Goal: Browse casually: Explore the website without a specific task or goal

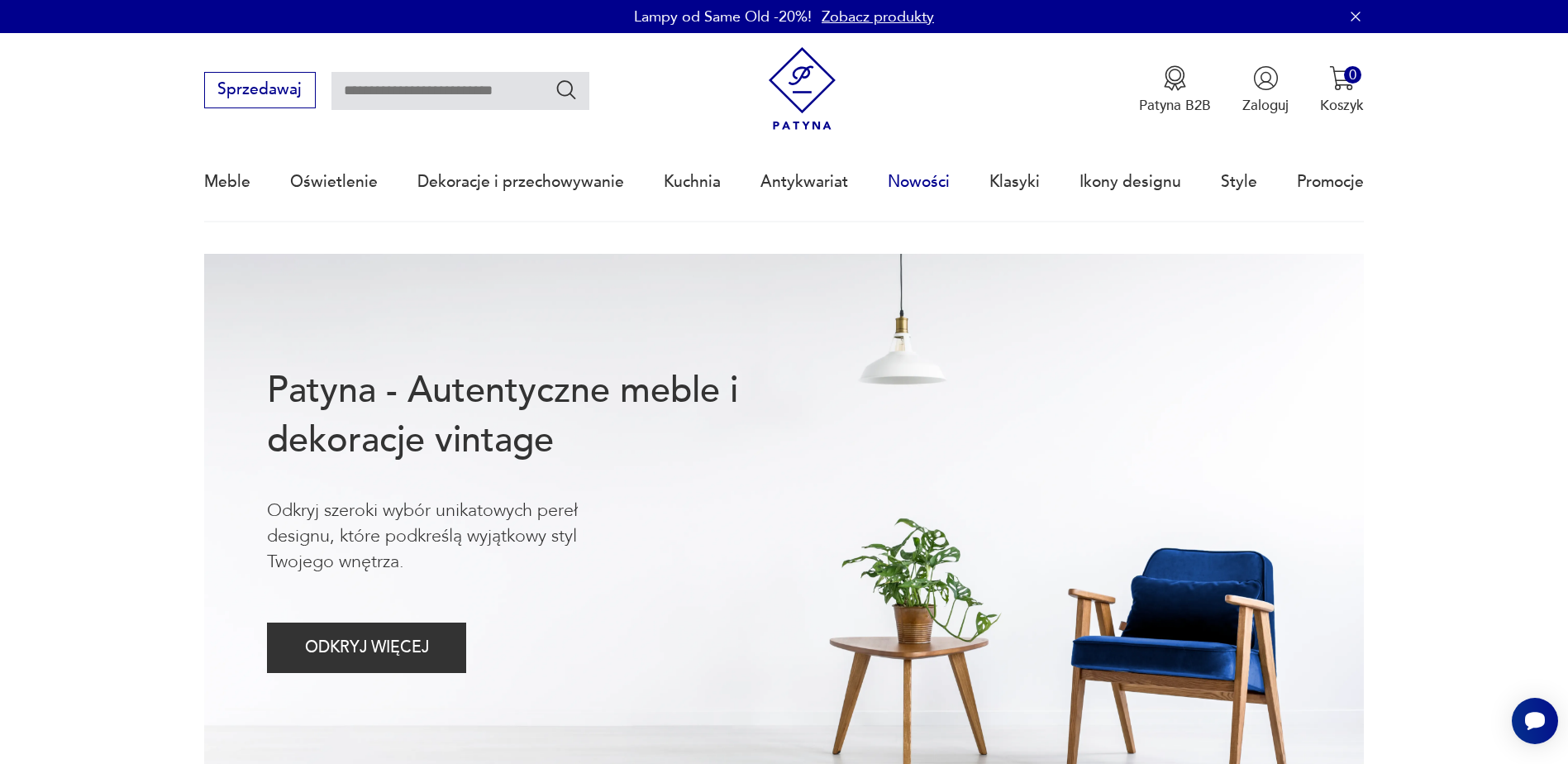
click at [927, 183] on link "Nowości" at bounding box center [918, 182] width 62 height 76
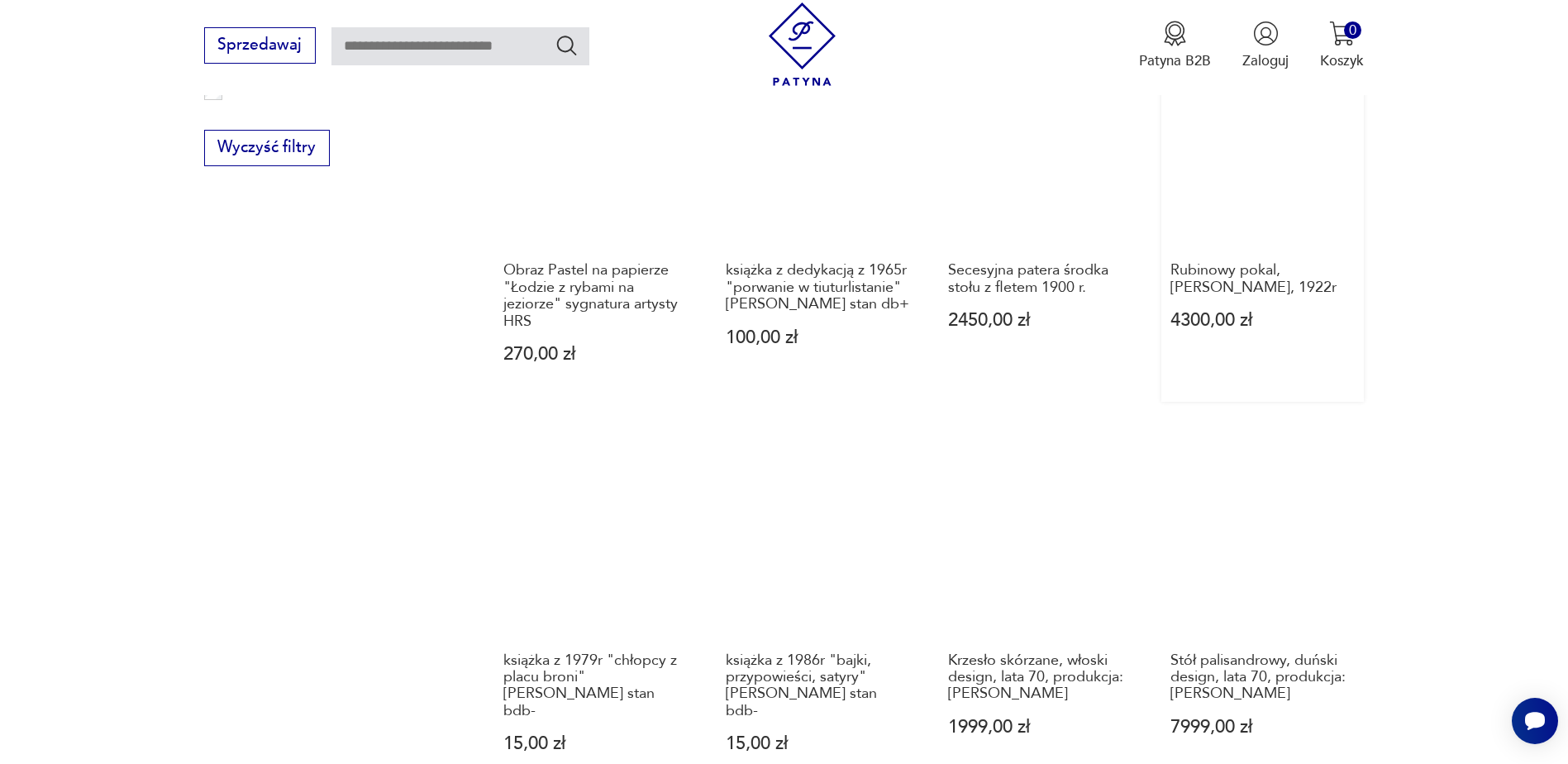
scroll to position [1518, 0]
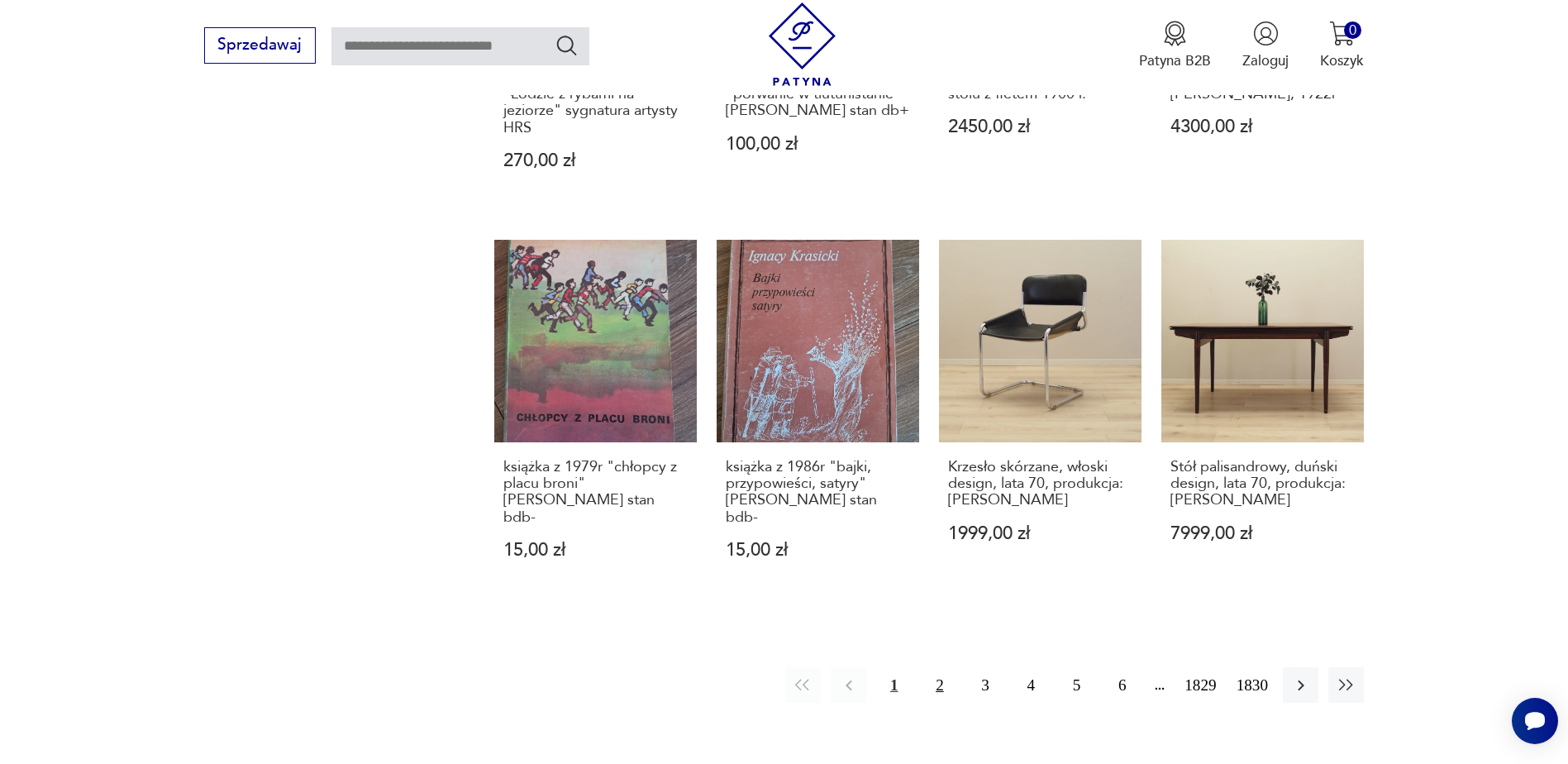
click at [934, 667] on button "2" at bounding box center [939, 684] width 35 height 35
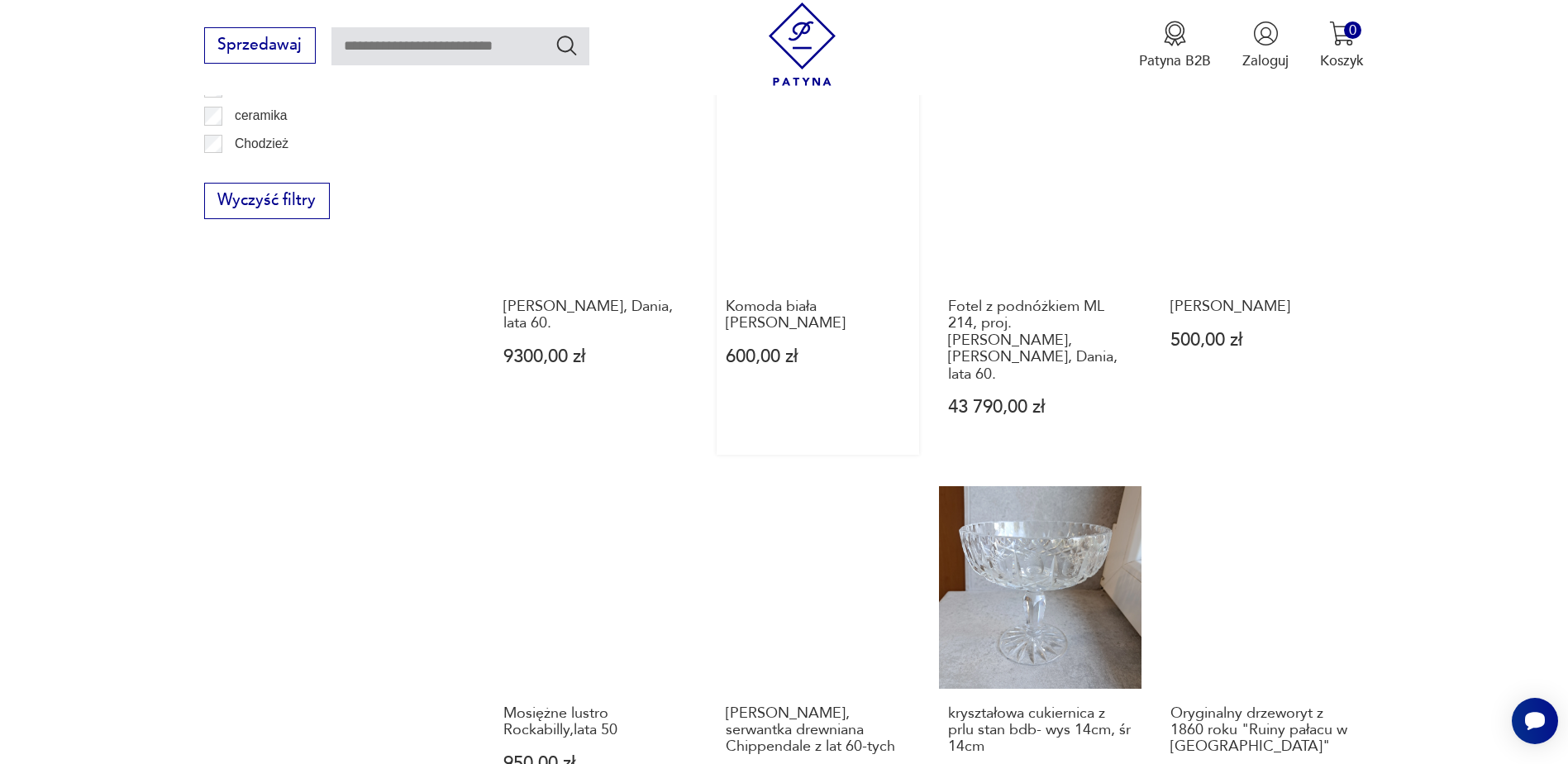
scroll to position [1685, 0]
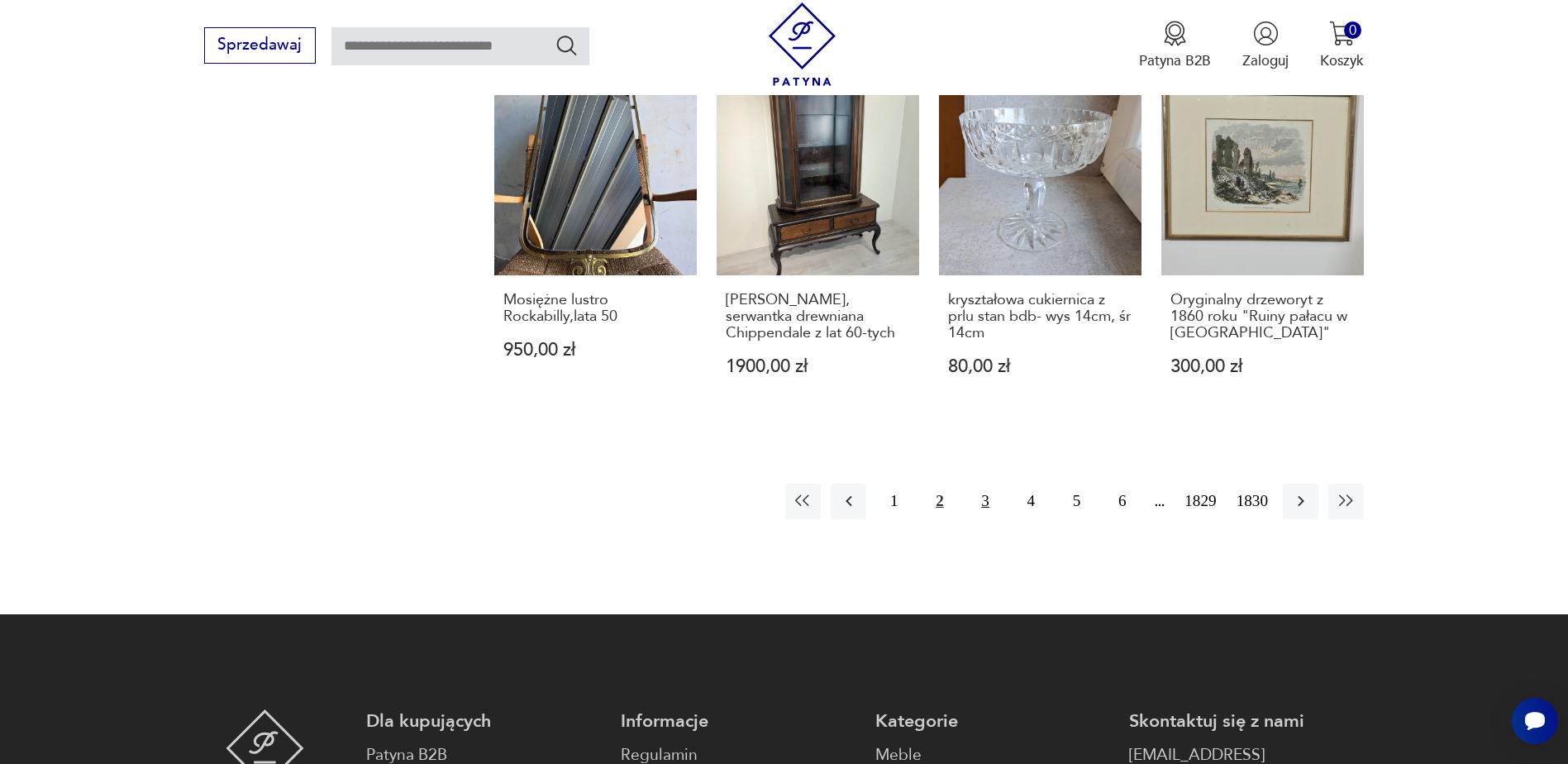
click at [995, 484] on button "3" at bounding box center [985, 501] width 35 height 35
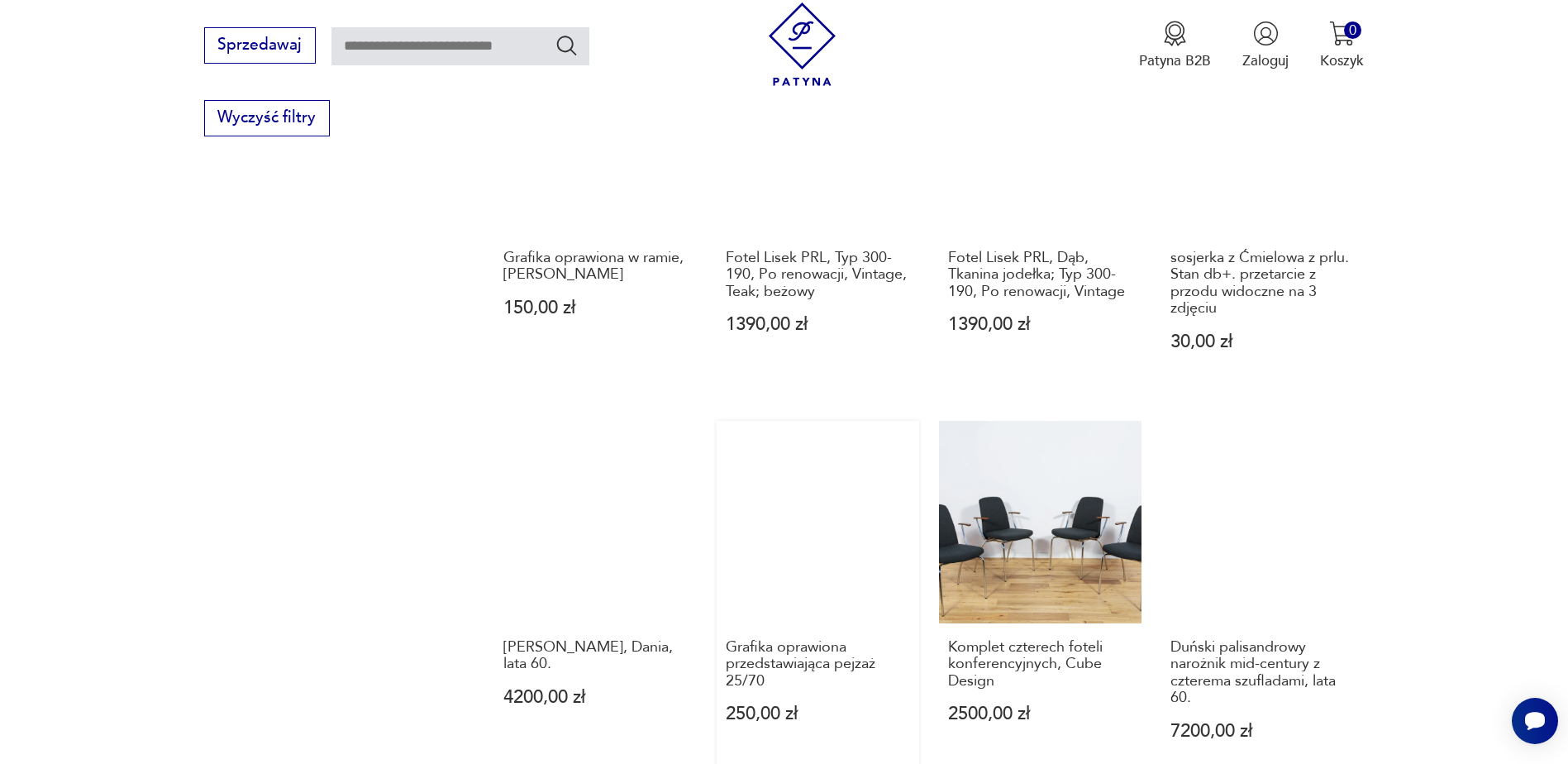
scroll to position [1768, 0]
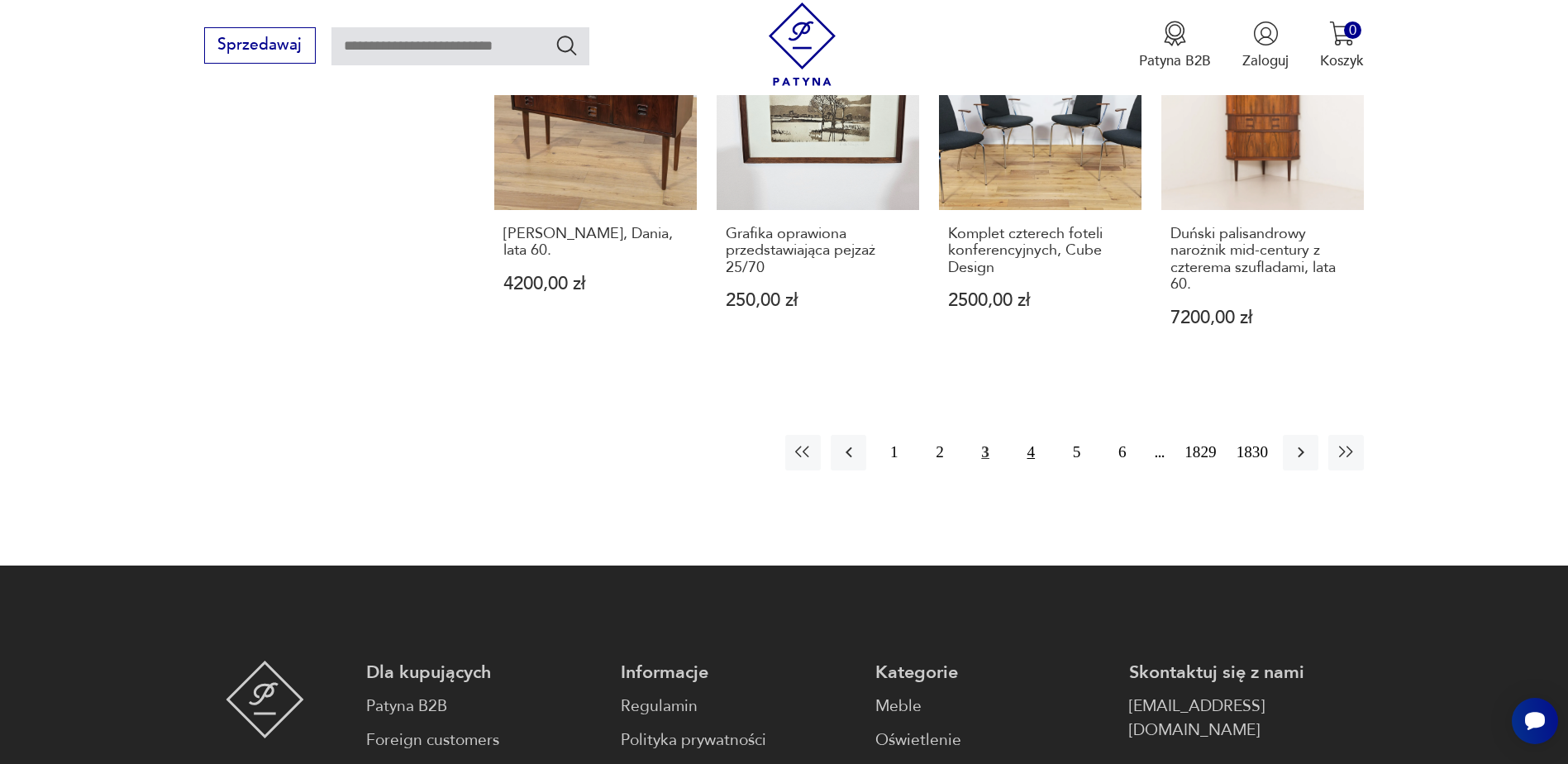
click at [1035, 434] on button "4" at bounding box center [1031, 451] width 35 height 35
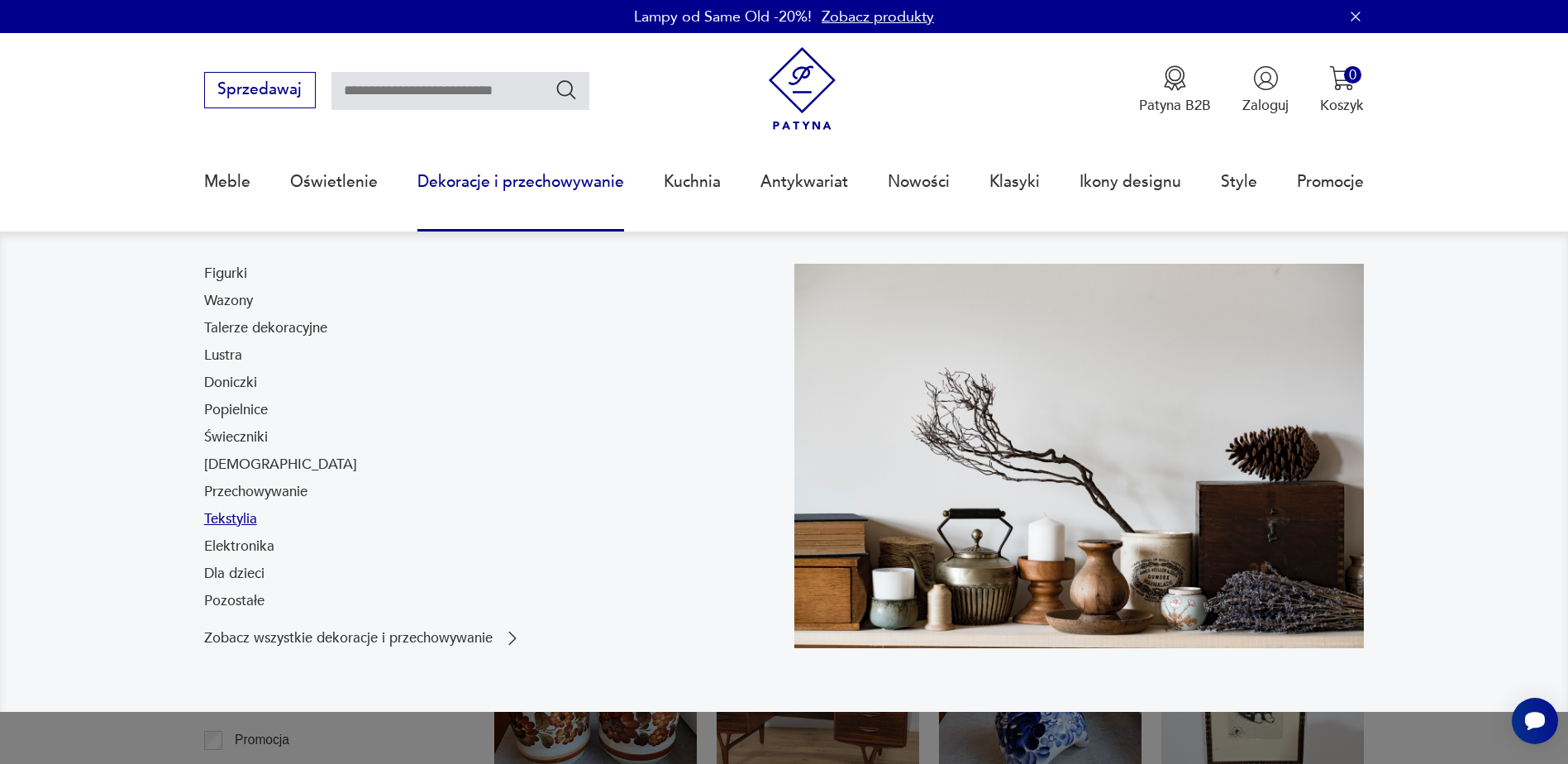
click at [220, 515] on link "Tekstylia" at bounding box center [231, 519] width 53 height 20
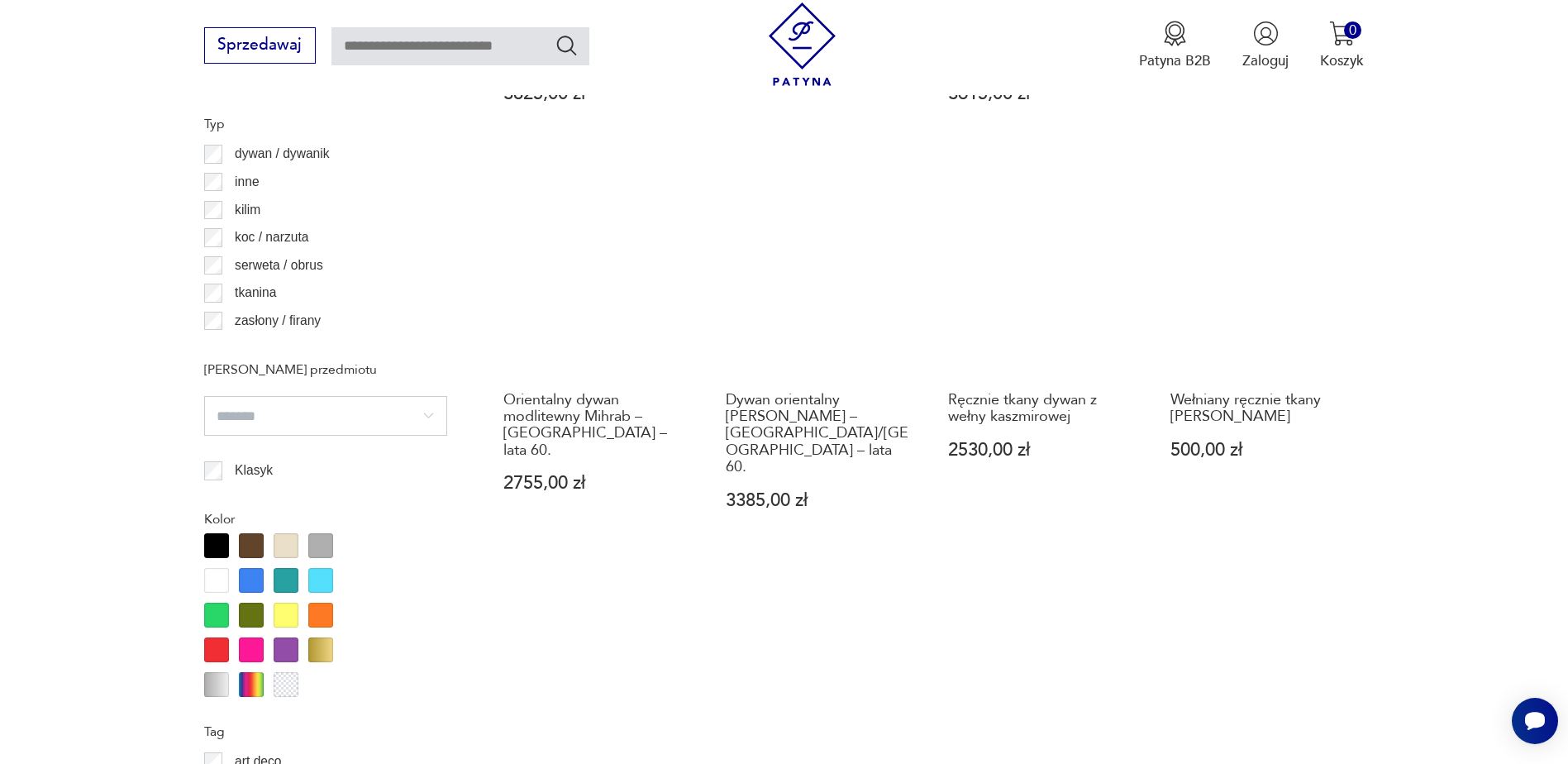
scroll to position [1625, 0]
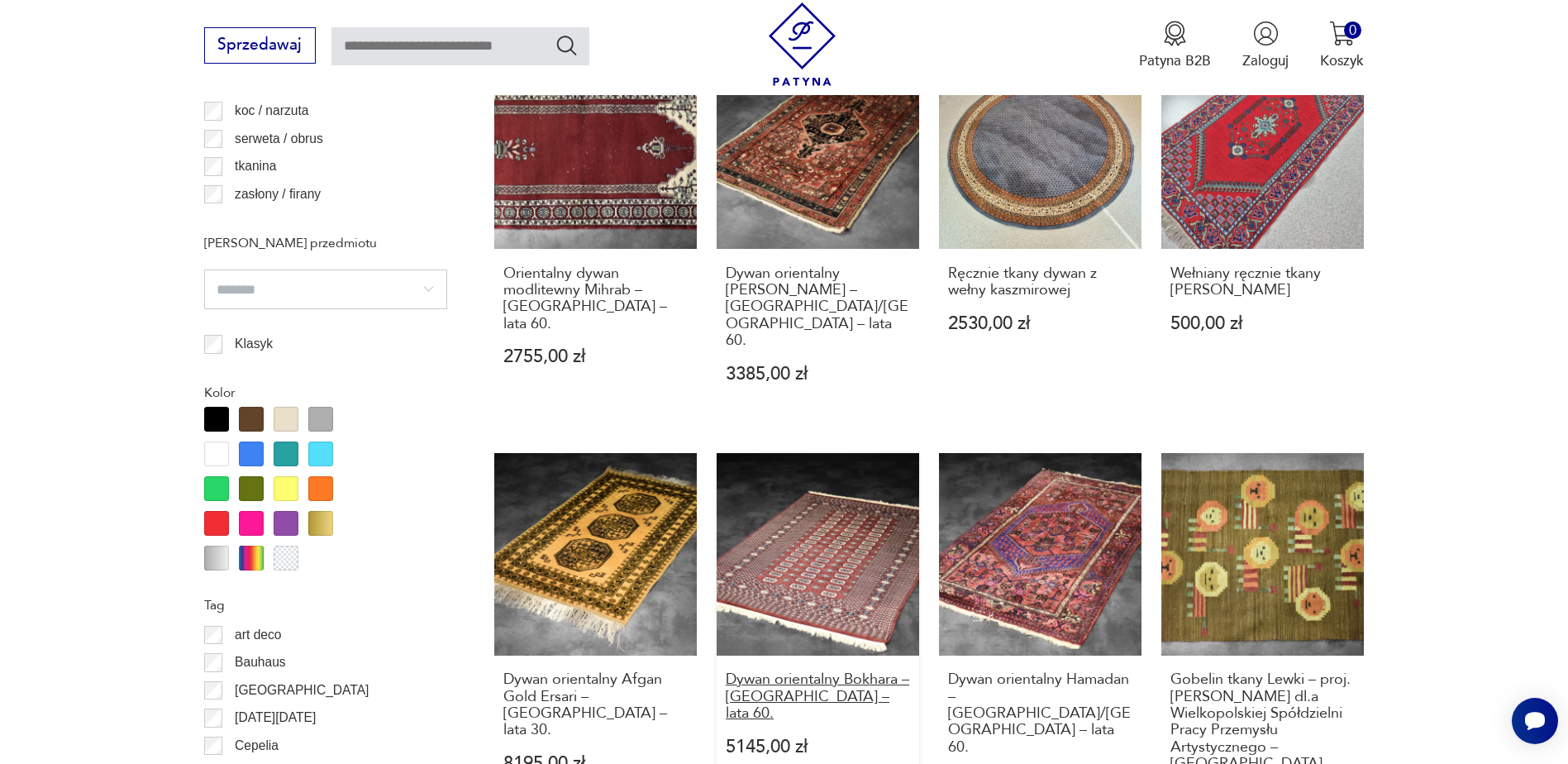
click at [805, 671] on h3 "Dywan orientalny Bokhara – [GEOGRAPHIC_DATA] – lata 60." at bounding box center [817, 696] width 185 height 50
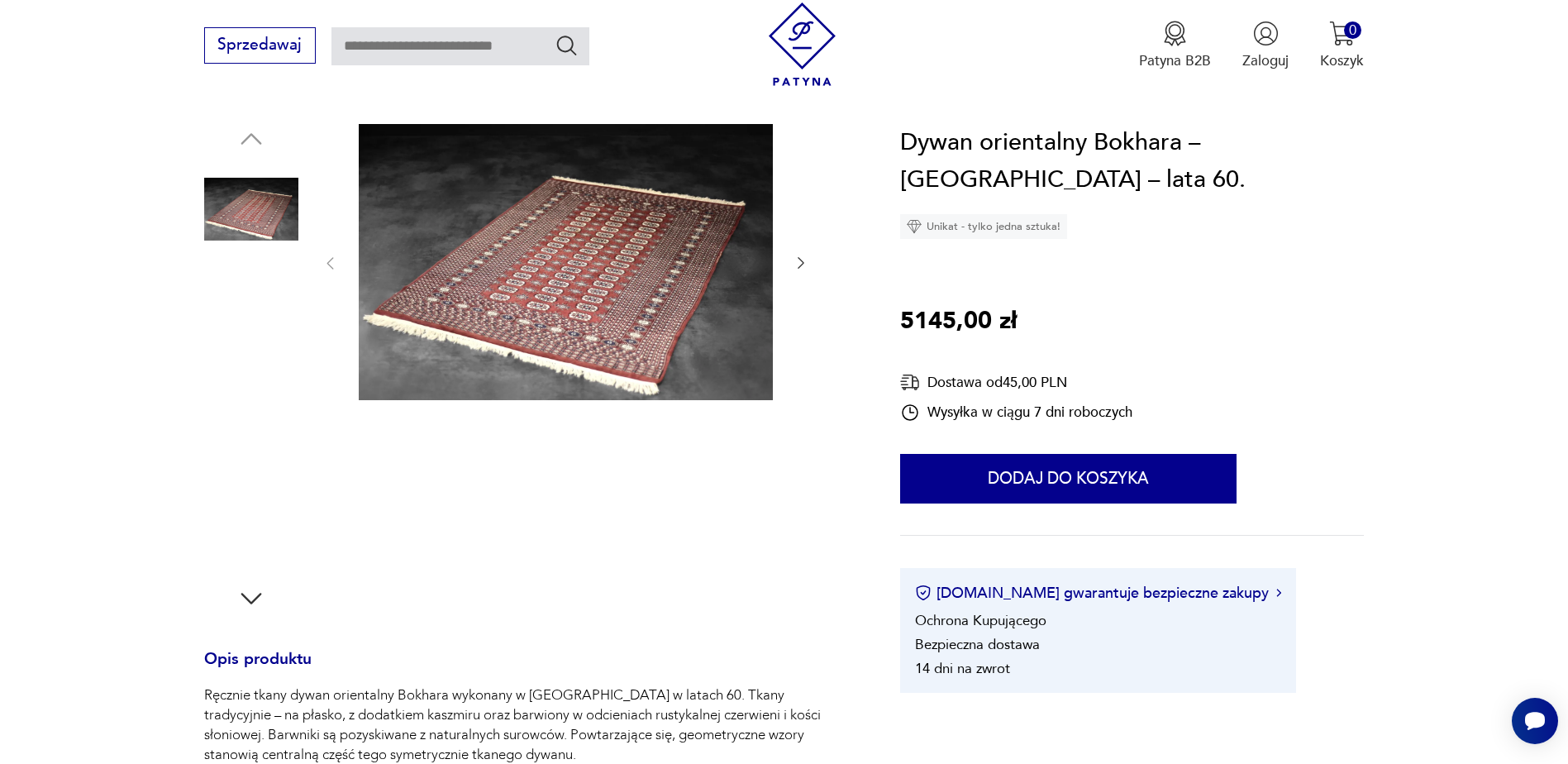
scroll to position [414, 0]
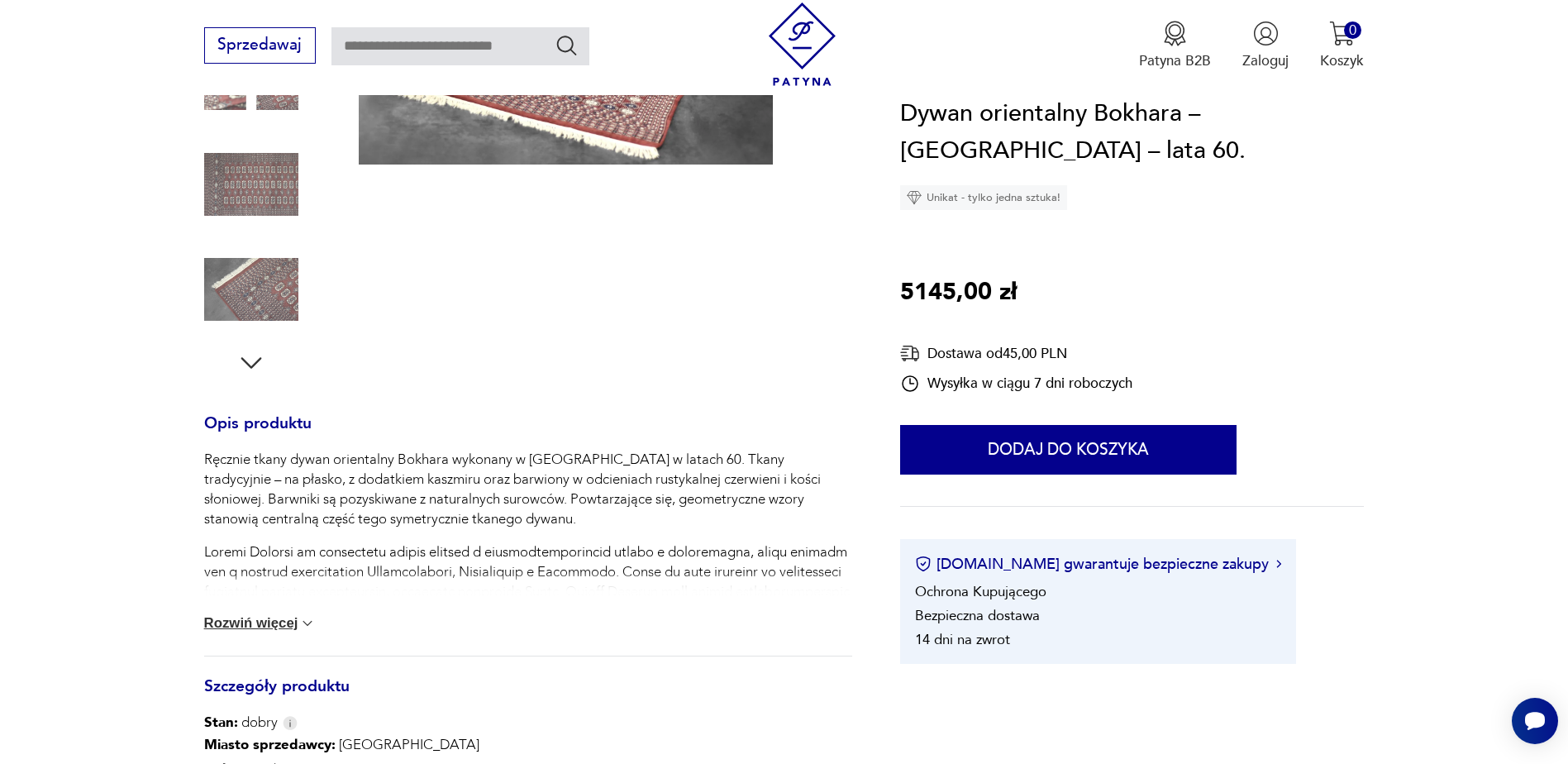
click at [253, 301] on img at bounding box center [251, 289] width 95 height 95
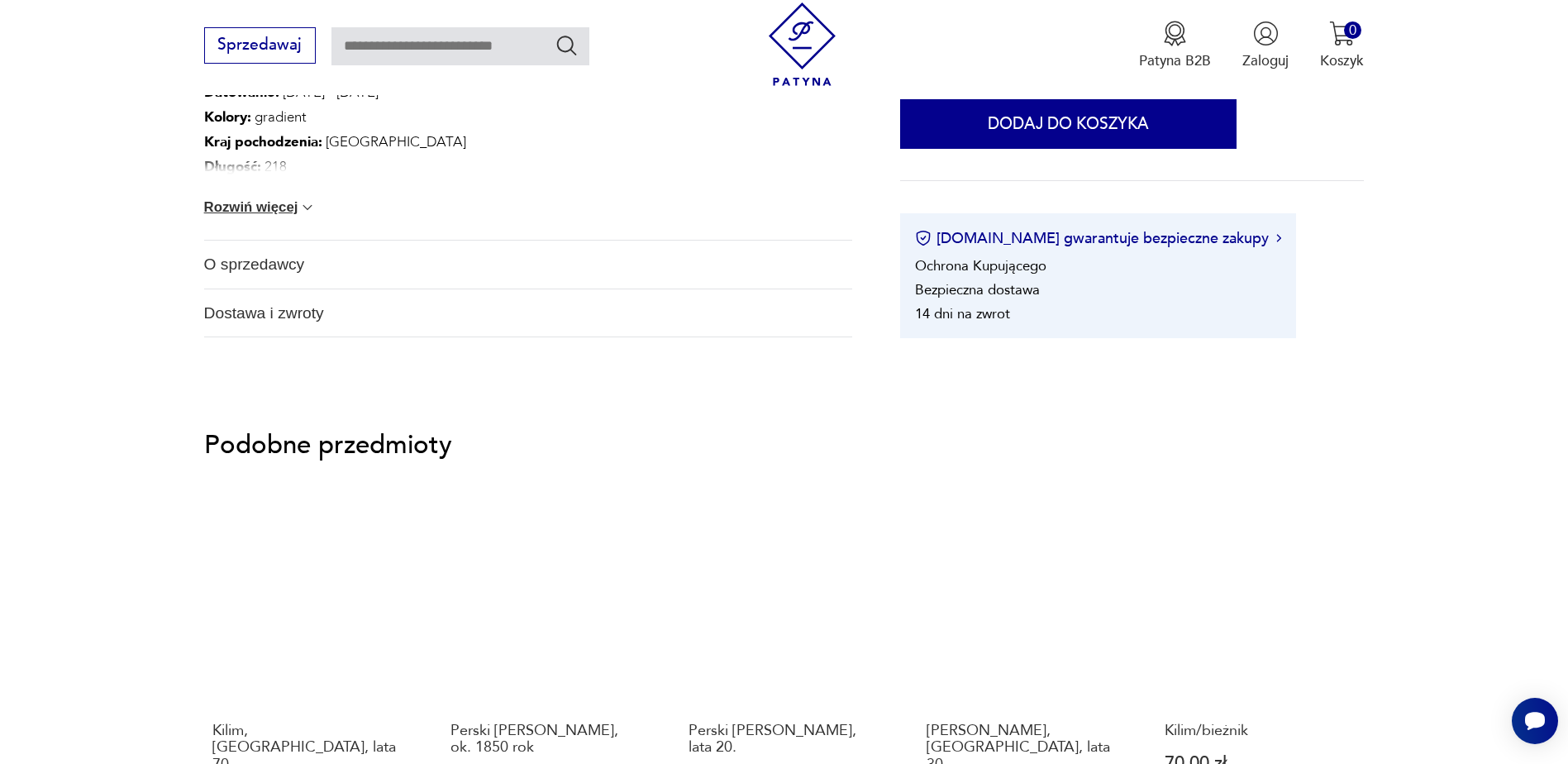
scroll to position [909, 0]
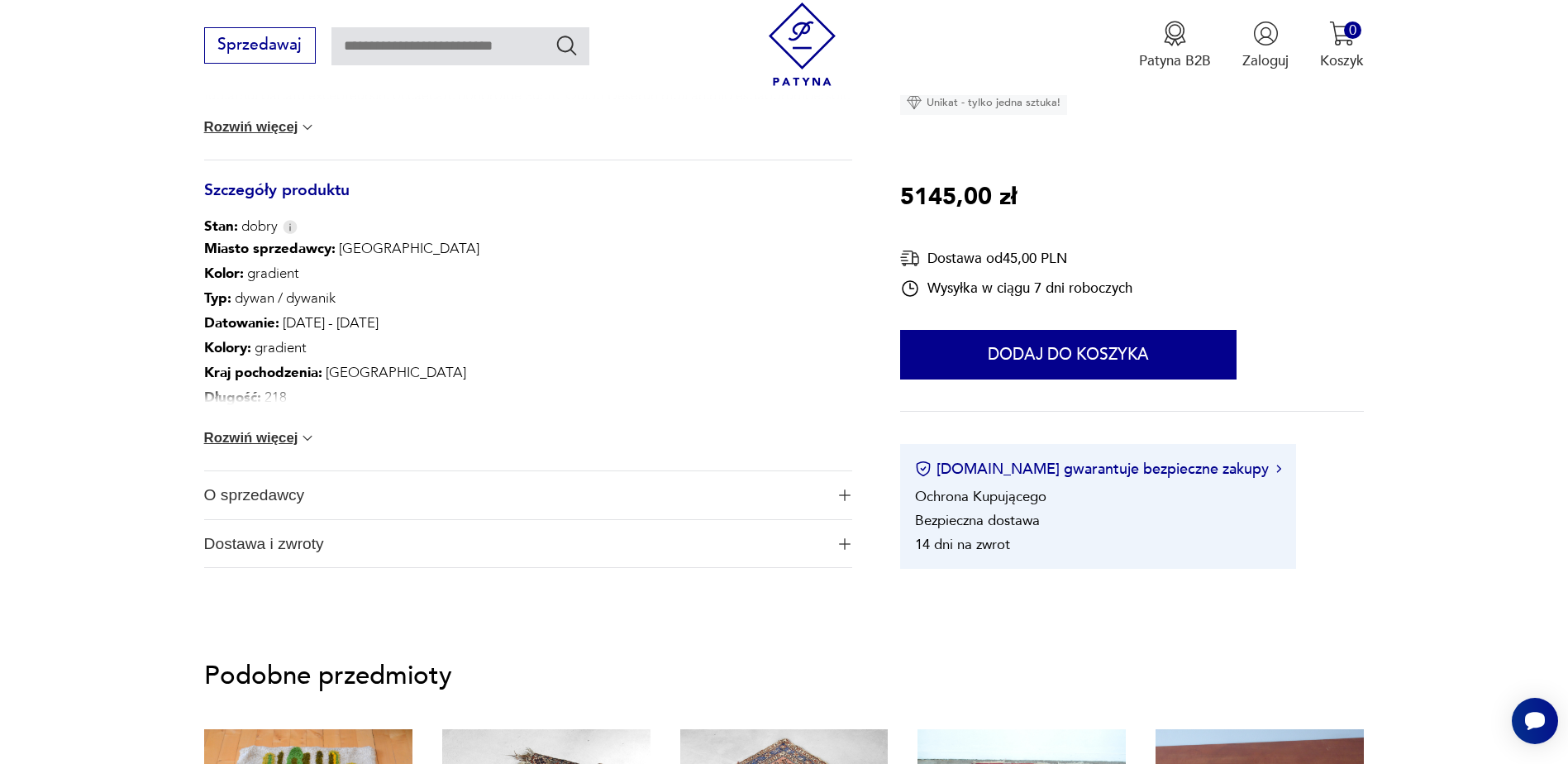
click at [232, 441] on button "Rozwiń więcej" at bounding box center [260, 438] width 113 height 16
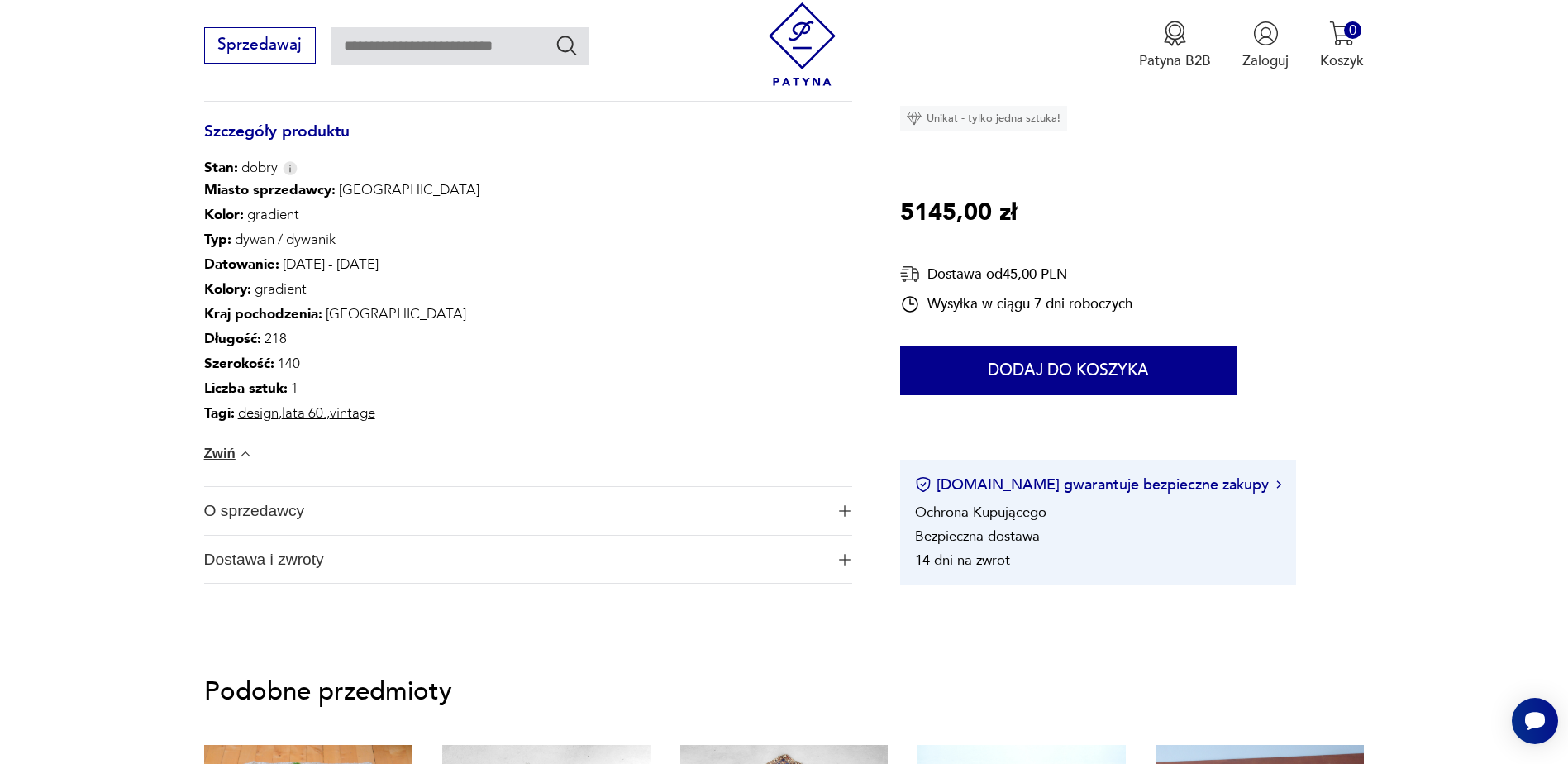
scroll to position [992, 0]
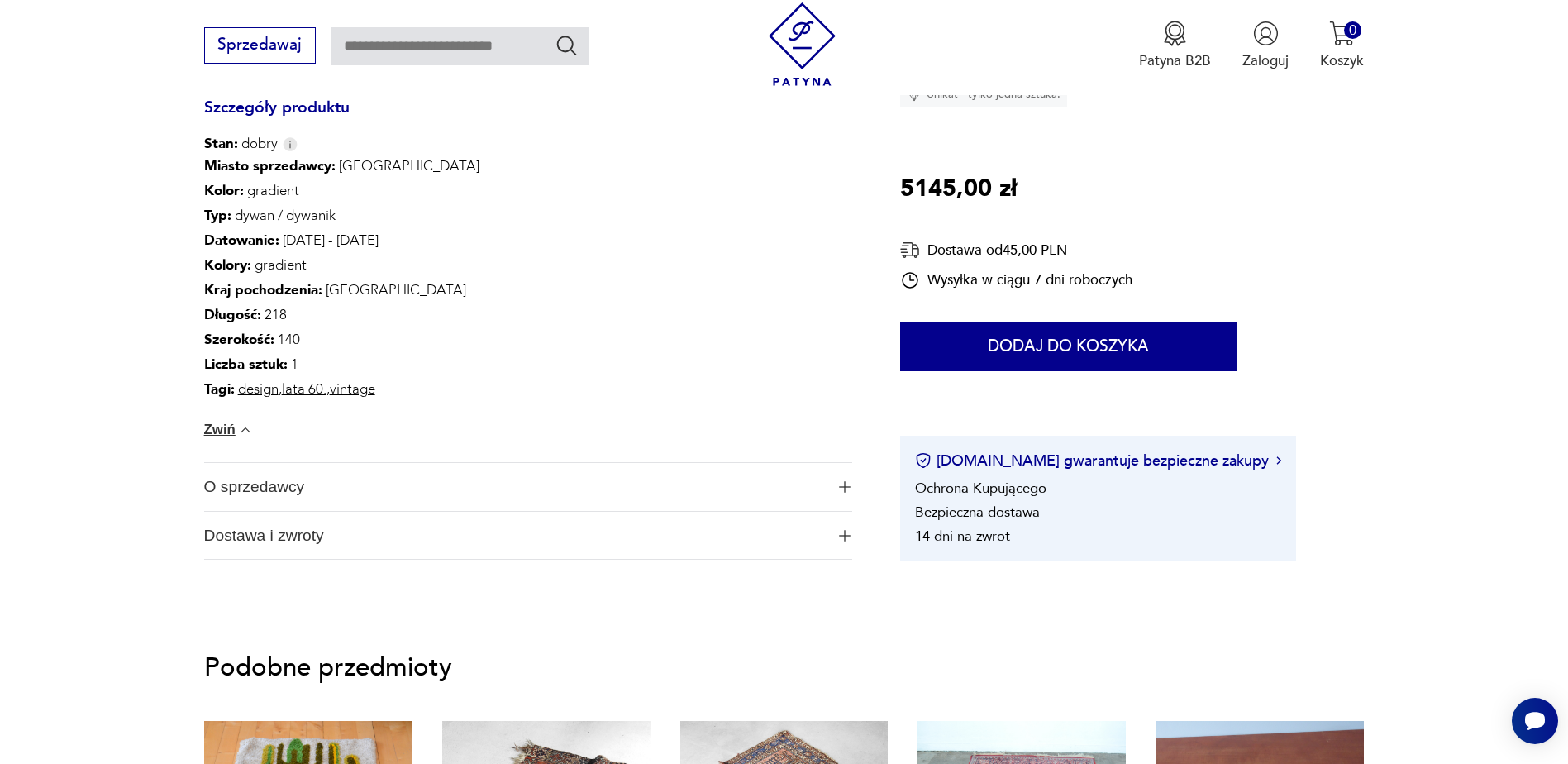
click at [460, 478] on span "O sprzedawcy" at bounding box center [515, 487] width 622 height 48
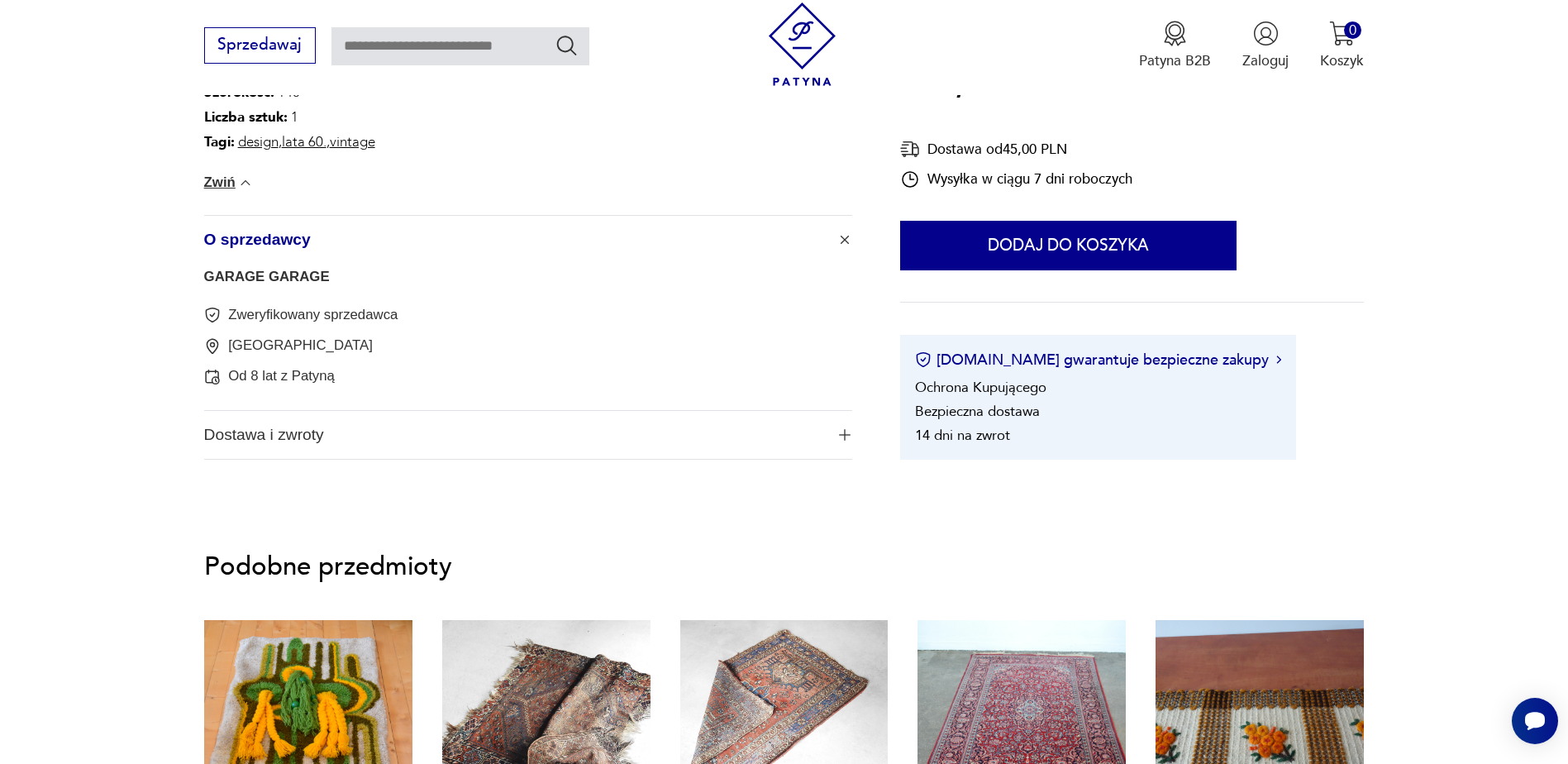
scroll to position [1240, 0]
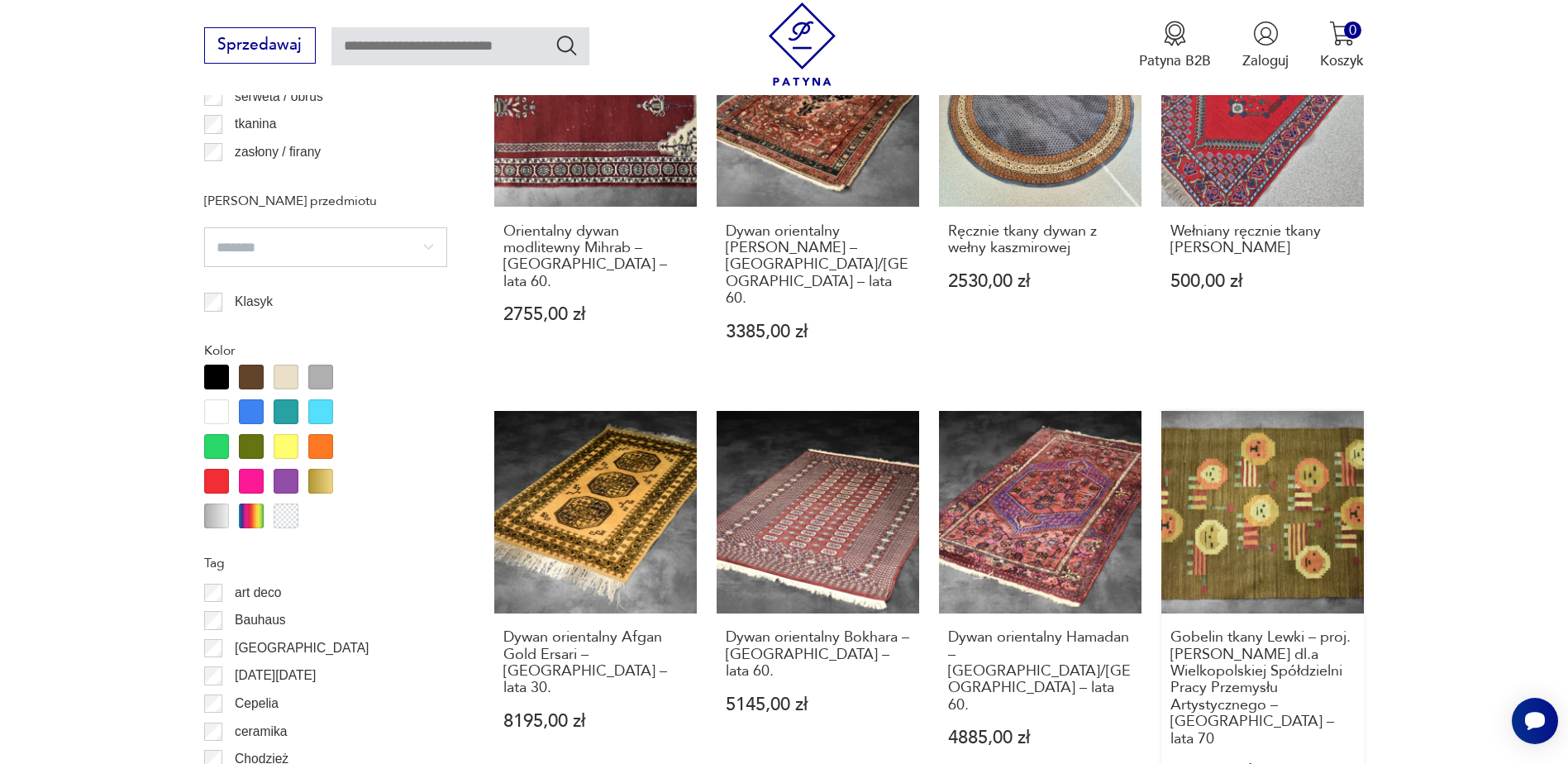
scroll to position [1901, 0]
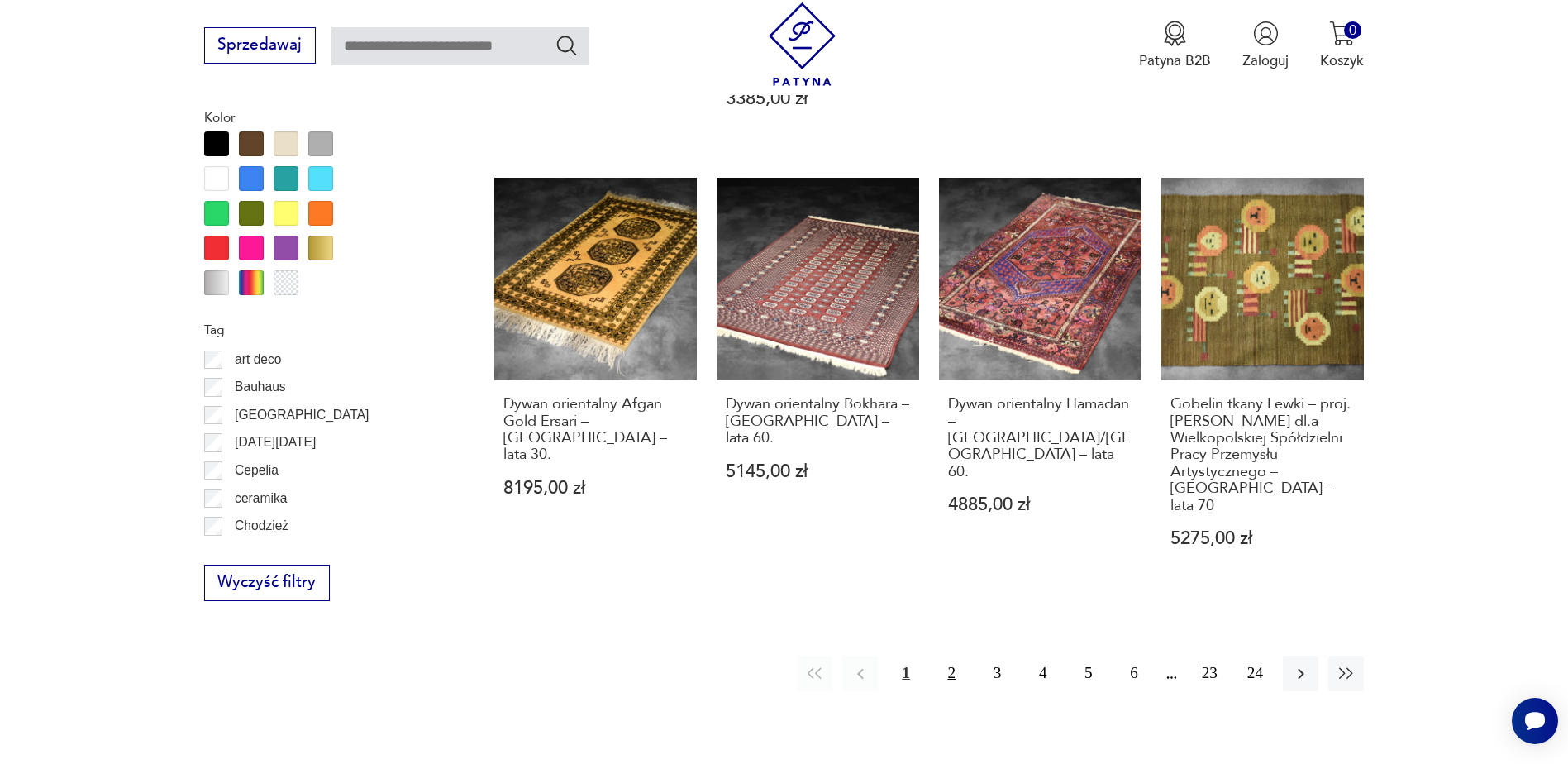
click at [953, 655] on button "2" at bounding box center [952, 672] width 35 height 35
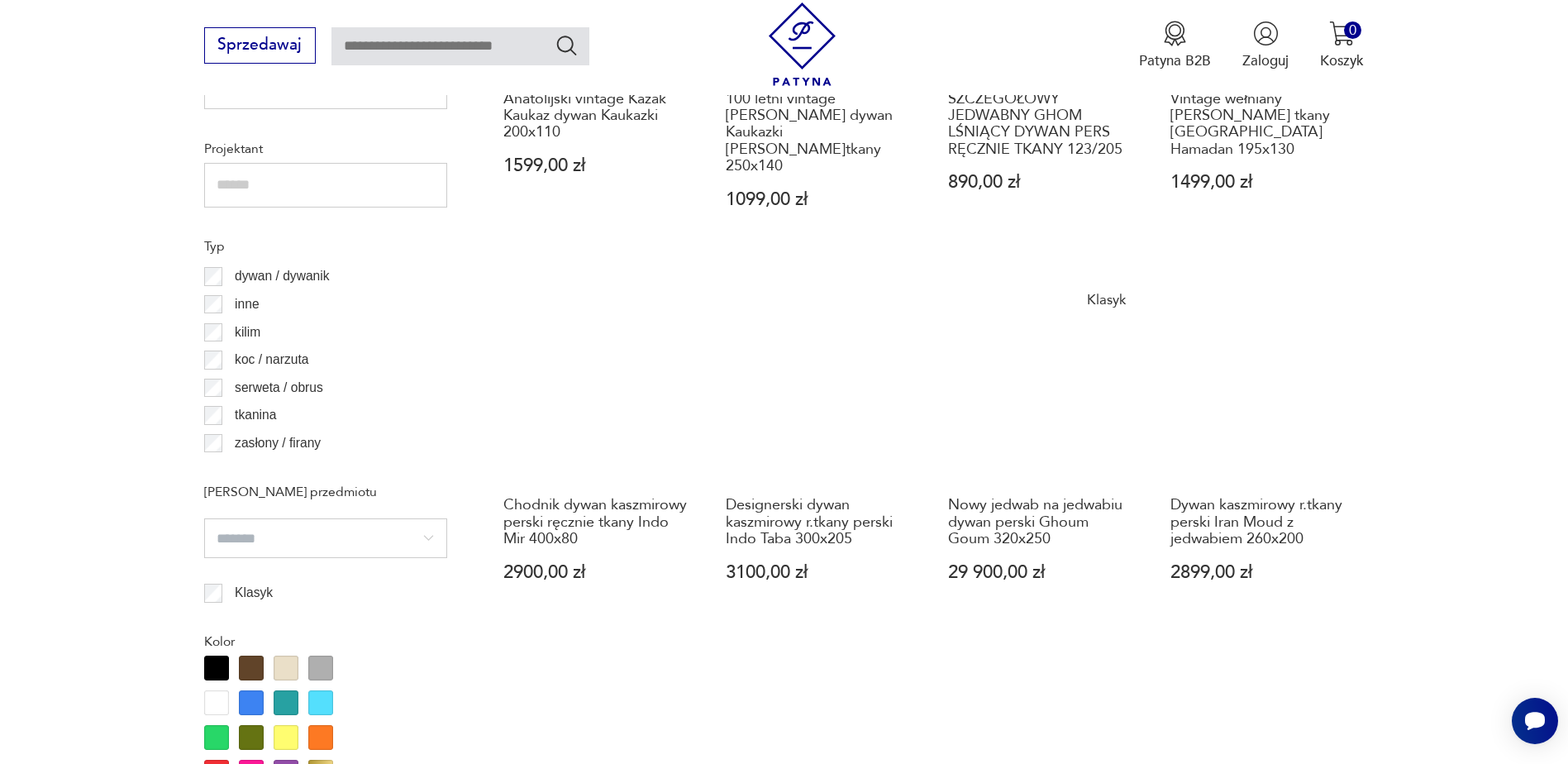
scroll to position [1707, 0]
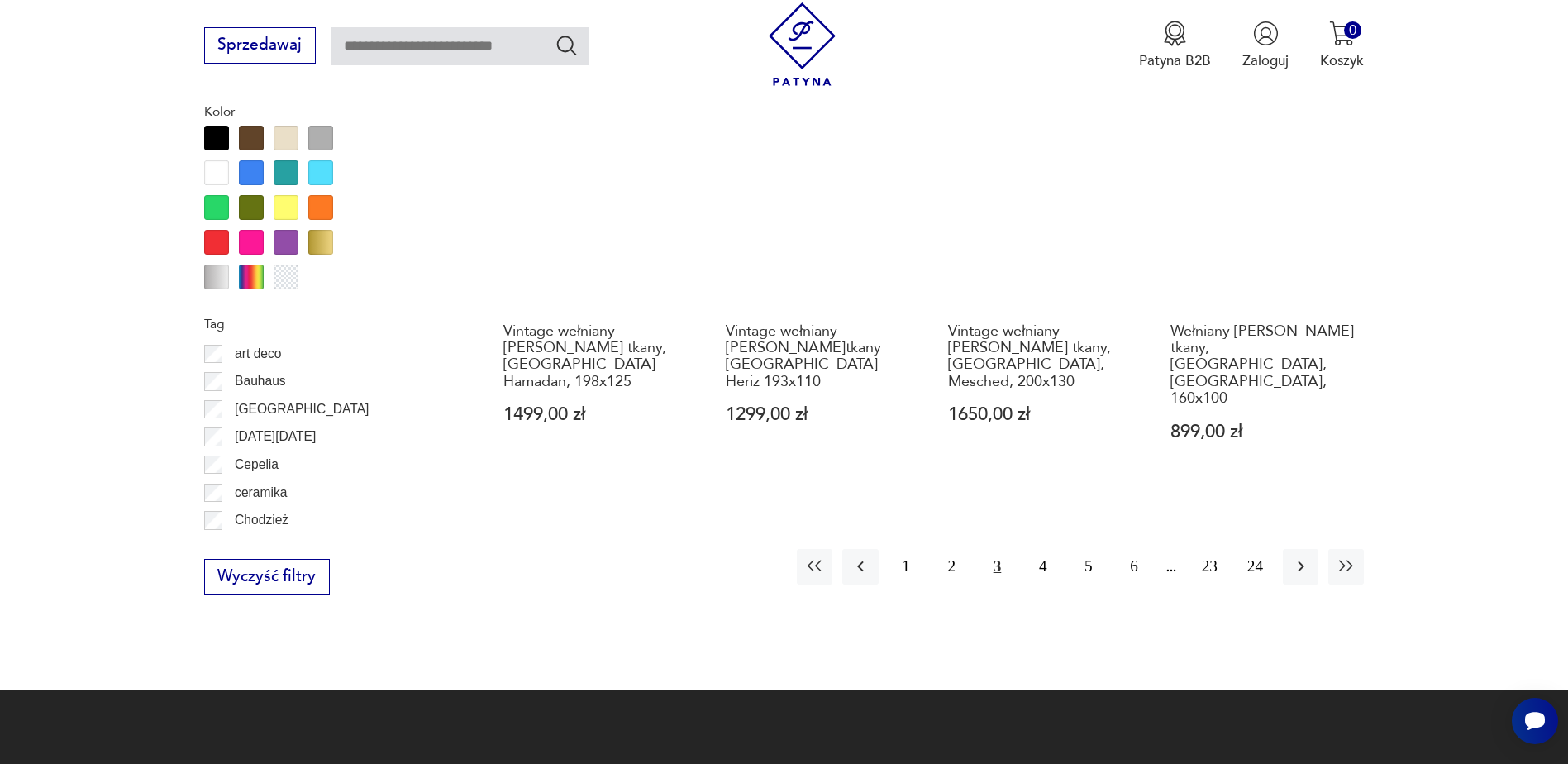
scroll to position [2121, 0]
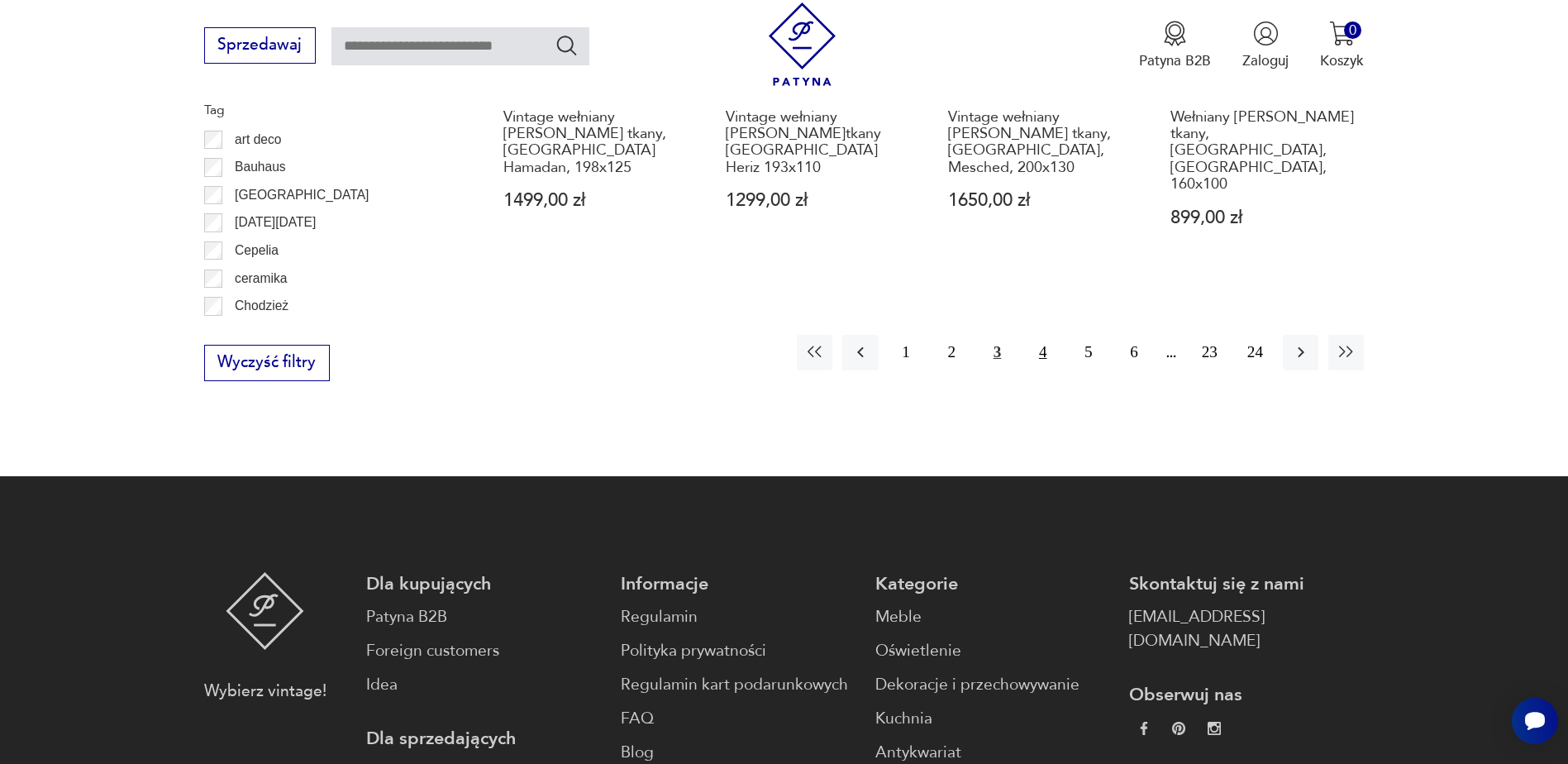
click at [1045, 335] on button "4" at bounding box center [1042, 352] width 35 height 35
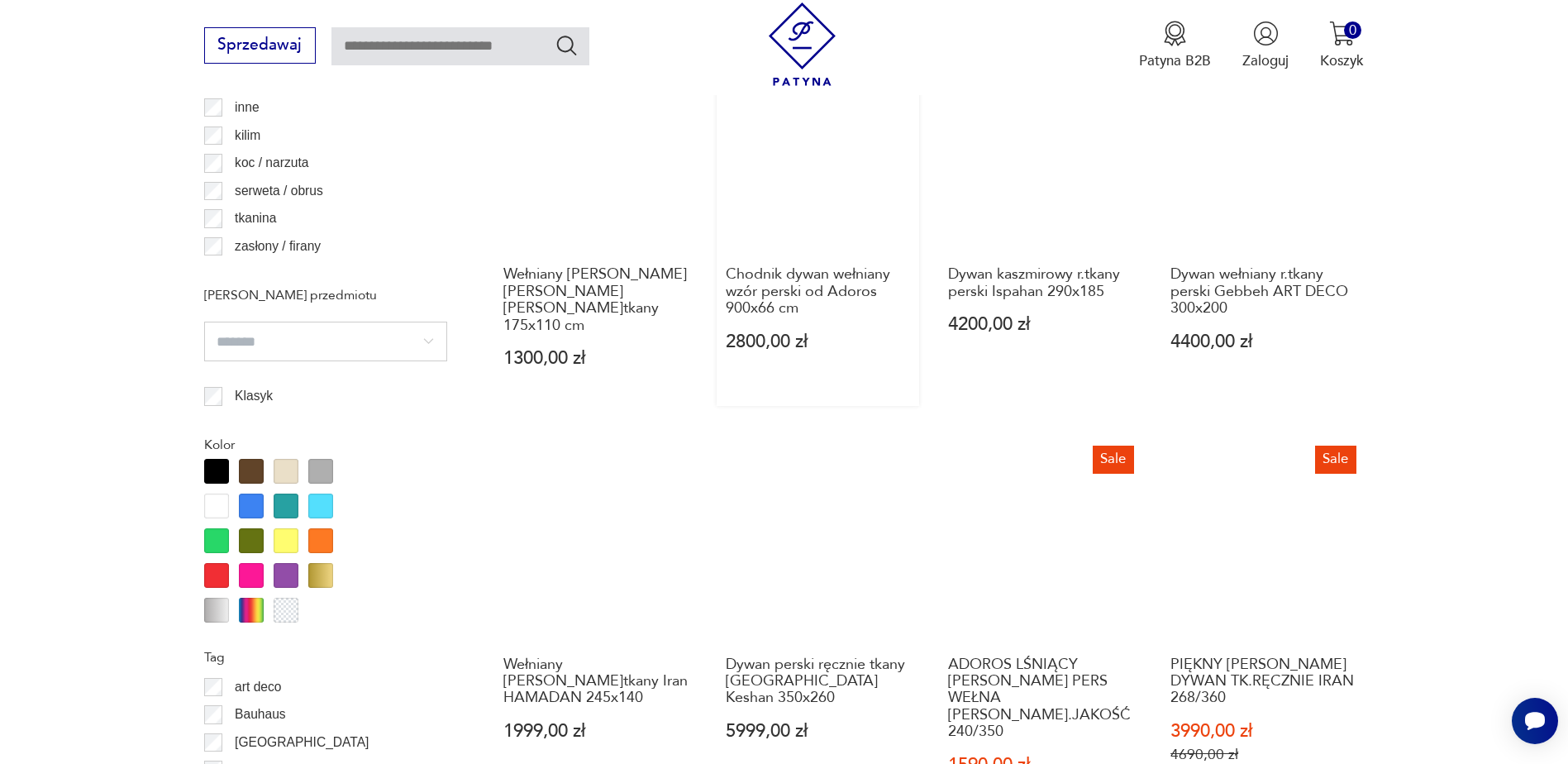
scroll to position [1707, 0]
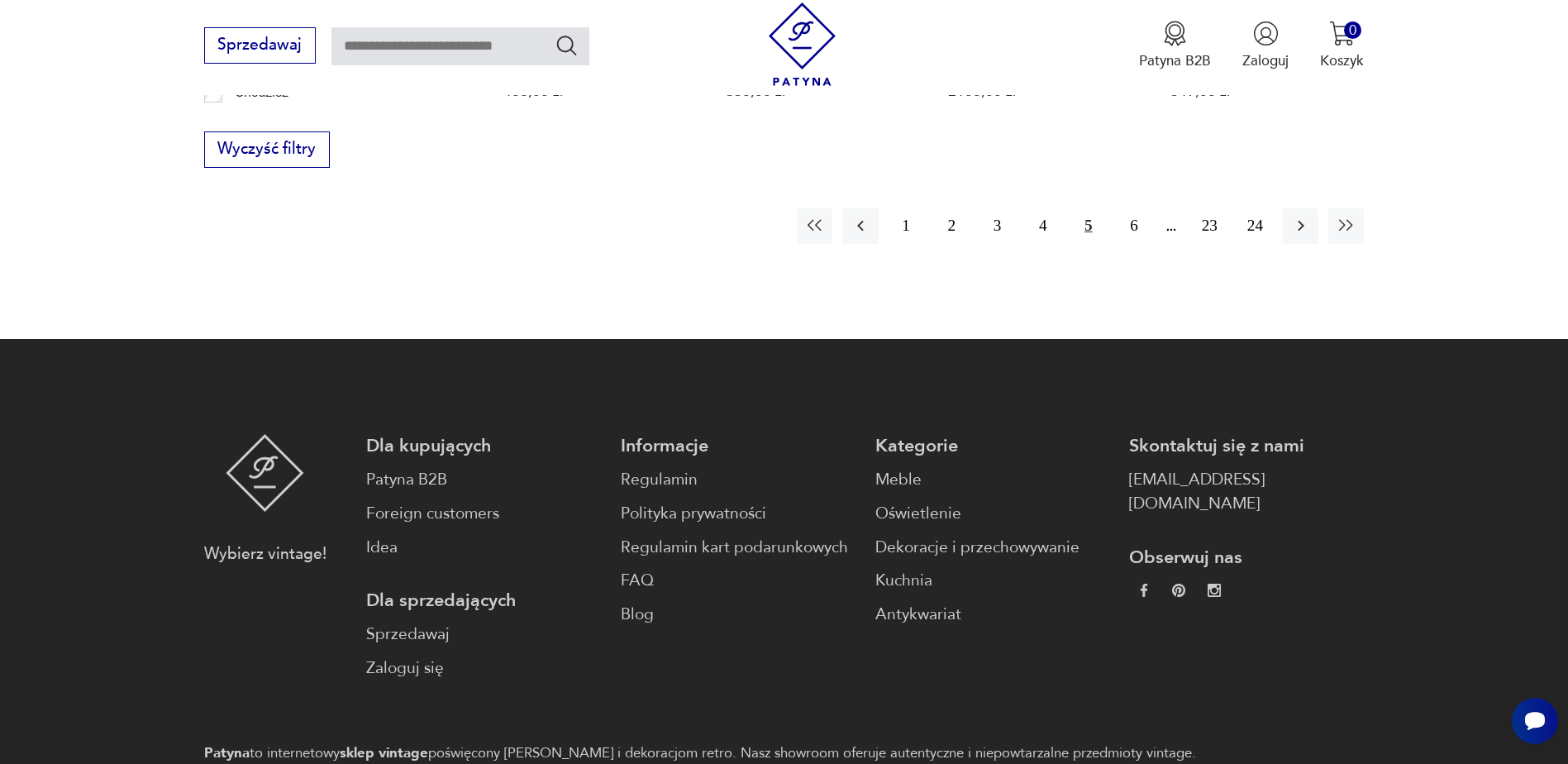
scroll to position [2454, 0]
